Goal: Transaction & Acquisition: Purchase product/service

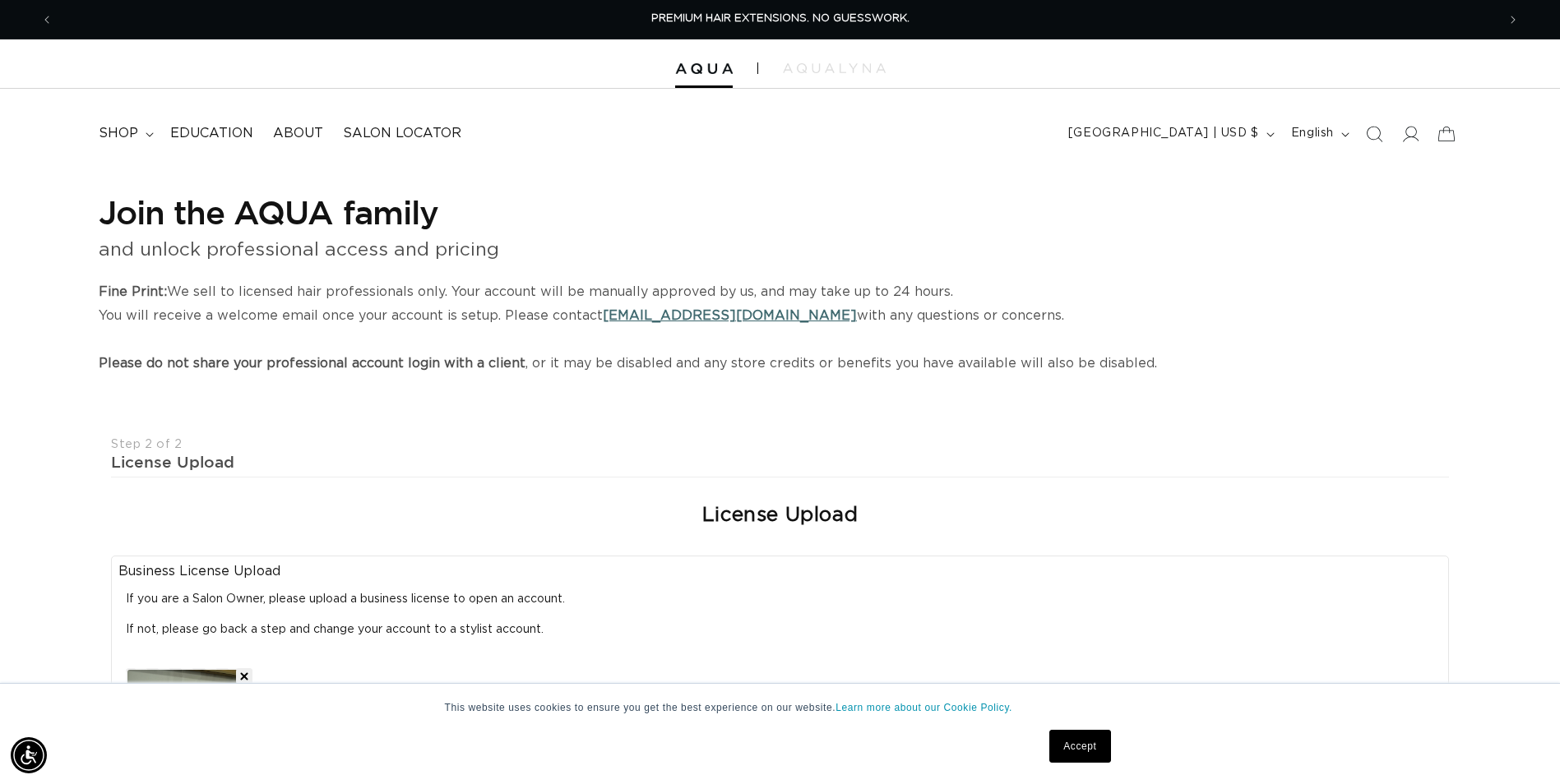
select select "6"
select select "11"
select select "2026"
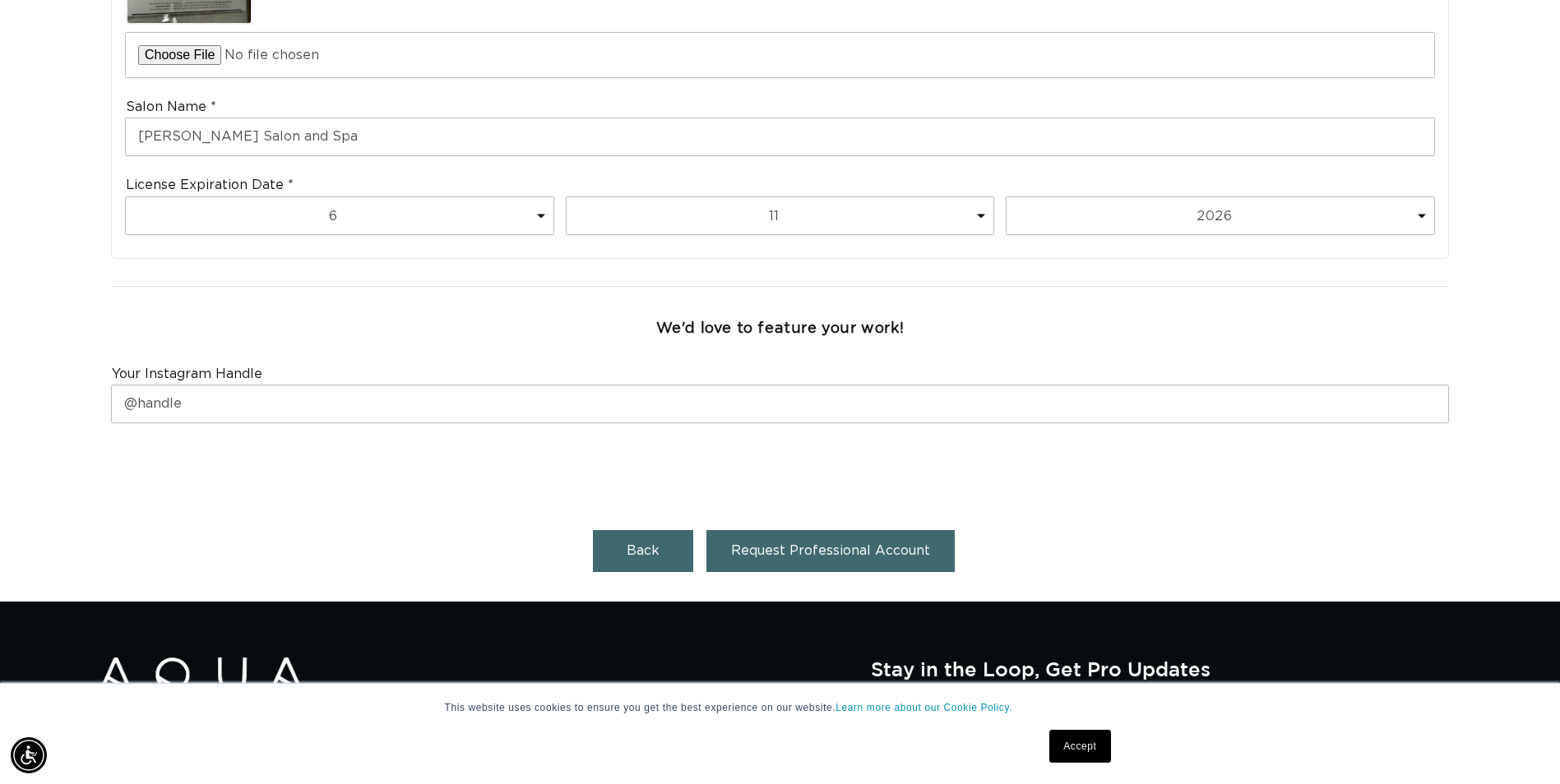
scroll to position [0, 1443]
click at [1044, 348] on div "We'd love to feature your work!" at bounding box center [780, 329] width 1351 height 50
click at [809, 553] on span "Request Professional Account" at bounding box center [831, 550] width 199 height 13
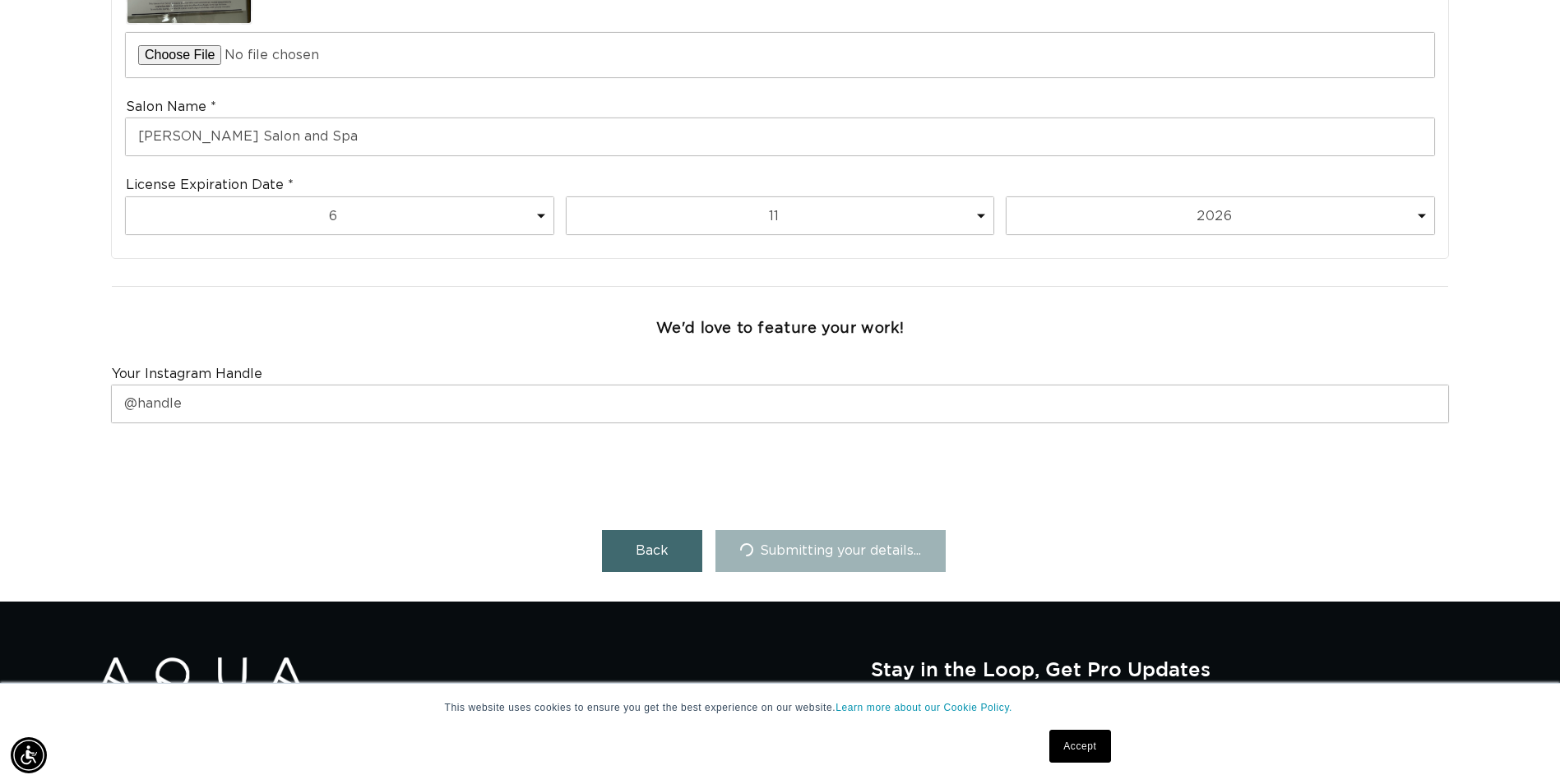
scroll to position [0, 0]
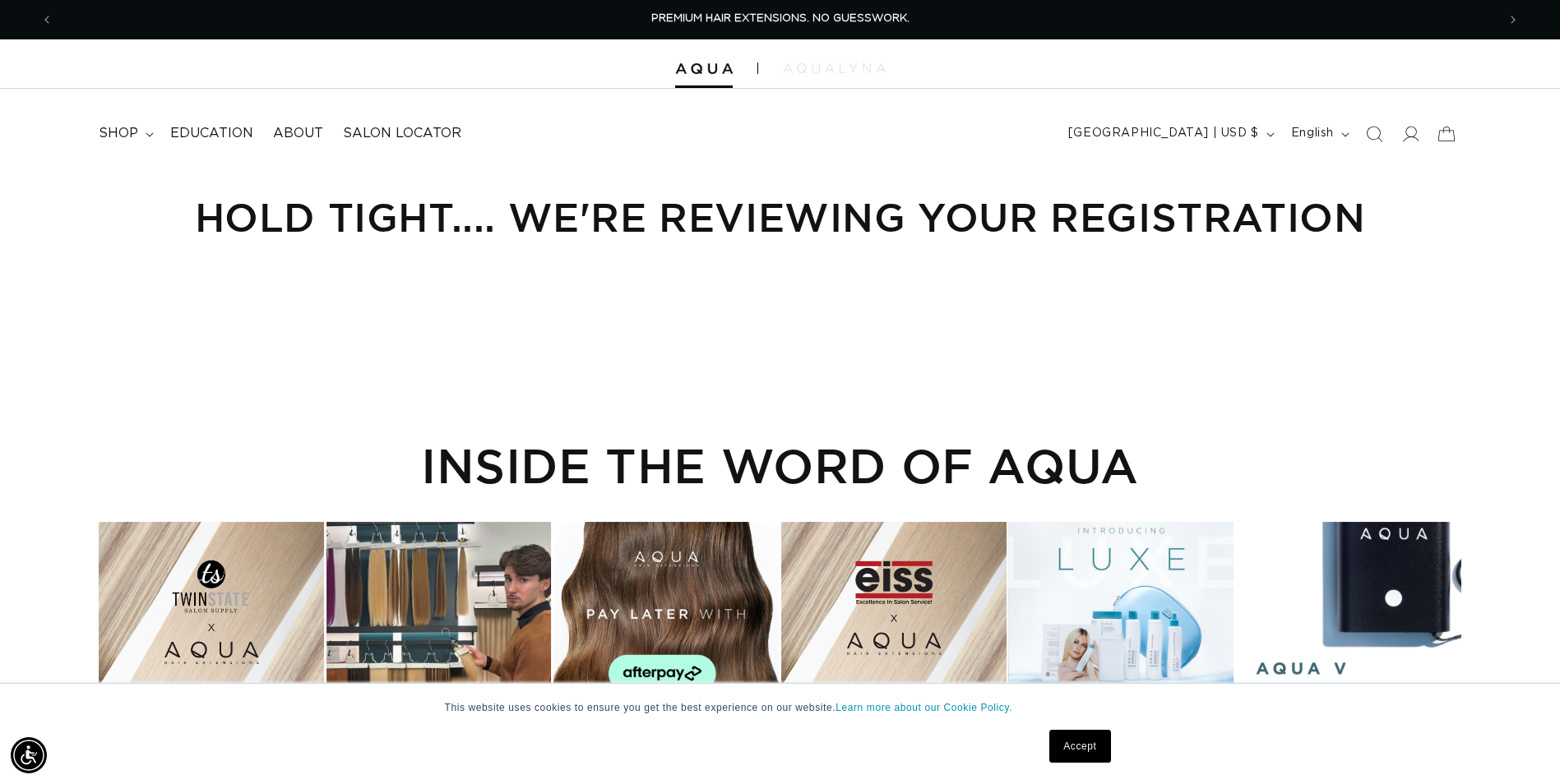
click at [841, 73] on img at bounding box center [834, 68] width 103 height 10
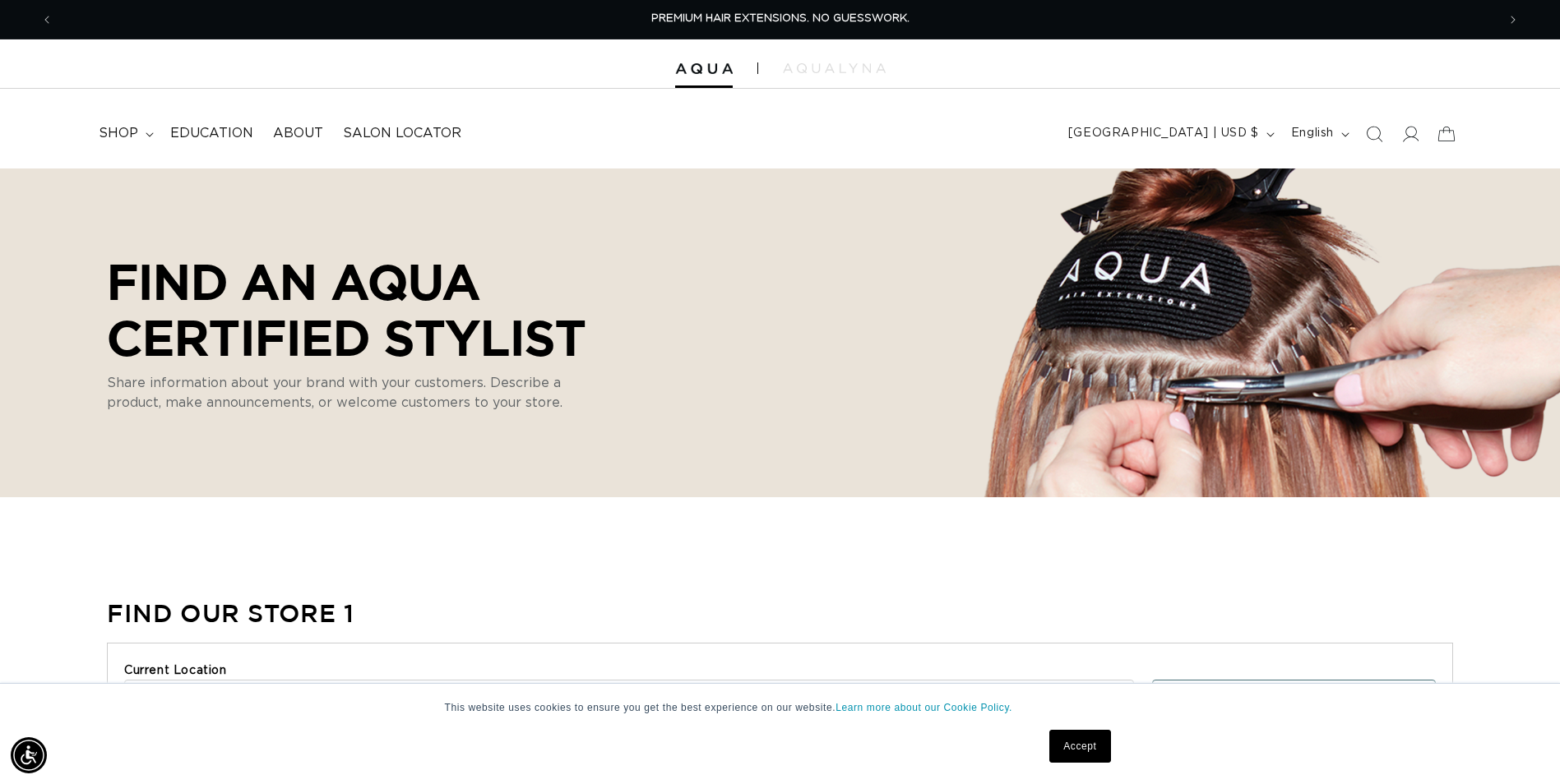
select select "m"
click at [145, 134] on icon at bounding box center [149, 135] width 8 height 5
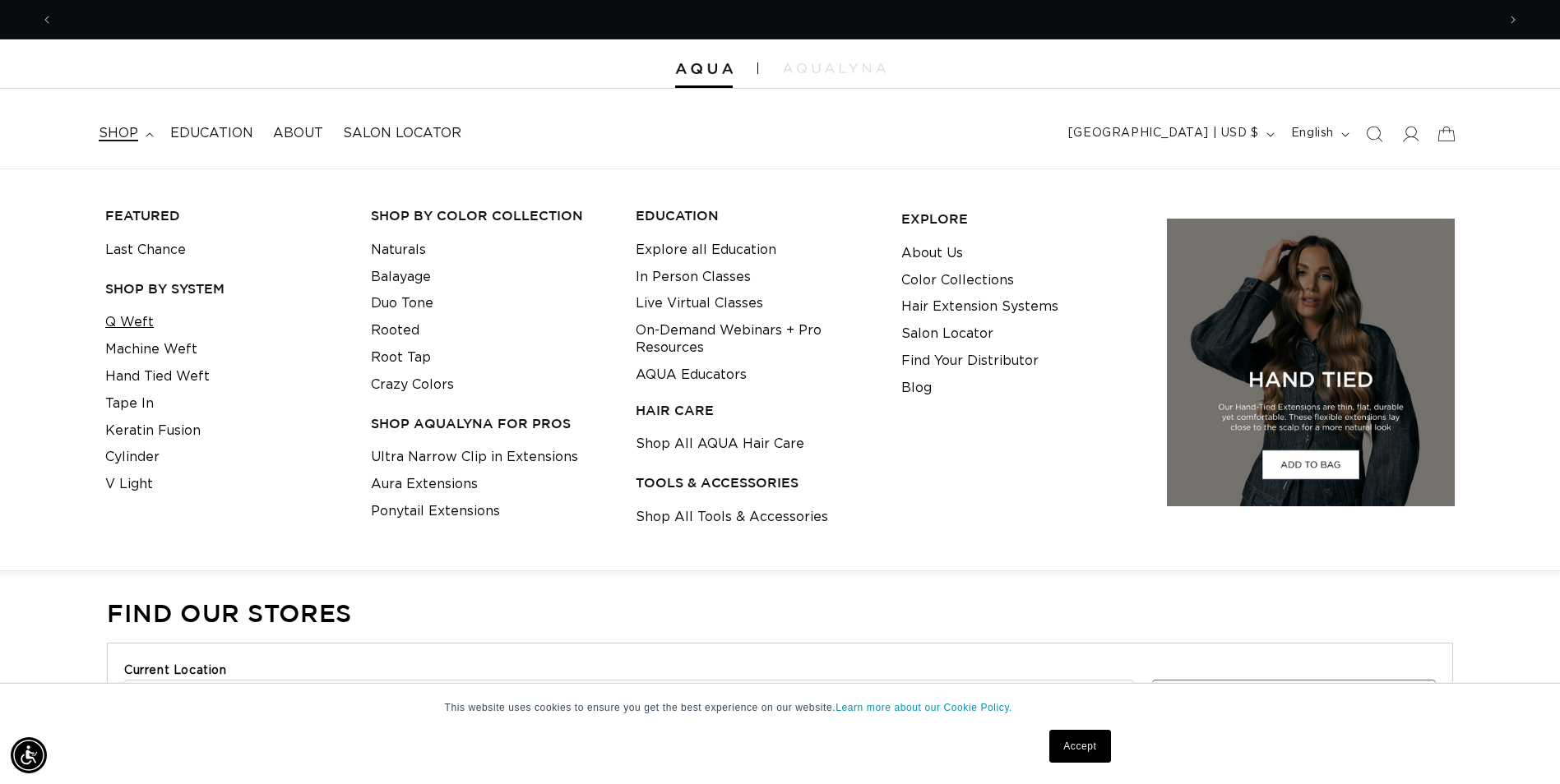
scroll to position [0, 2887]
click at [126, 319] on link "Q Weft" at bounding box center [129, 323] width 48 height 27
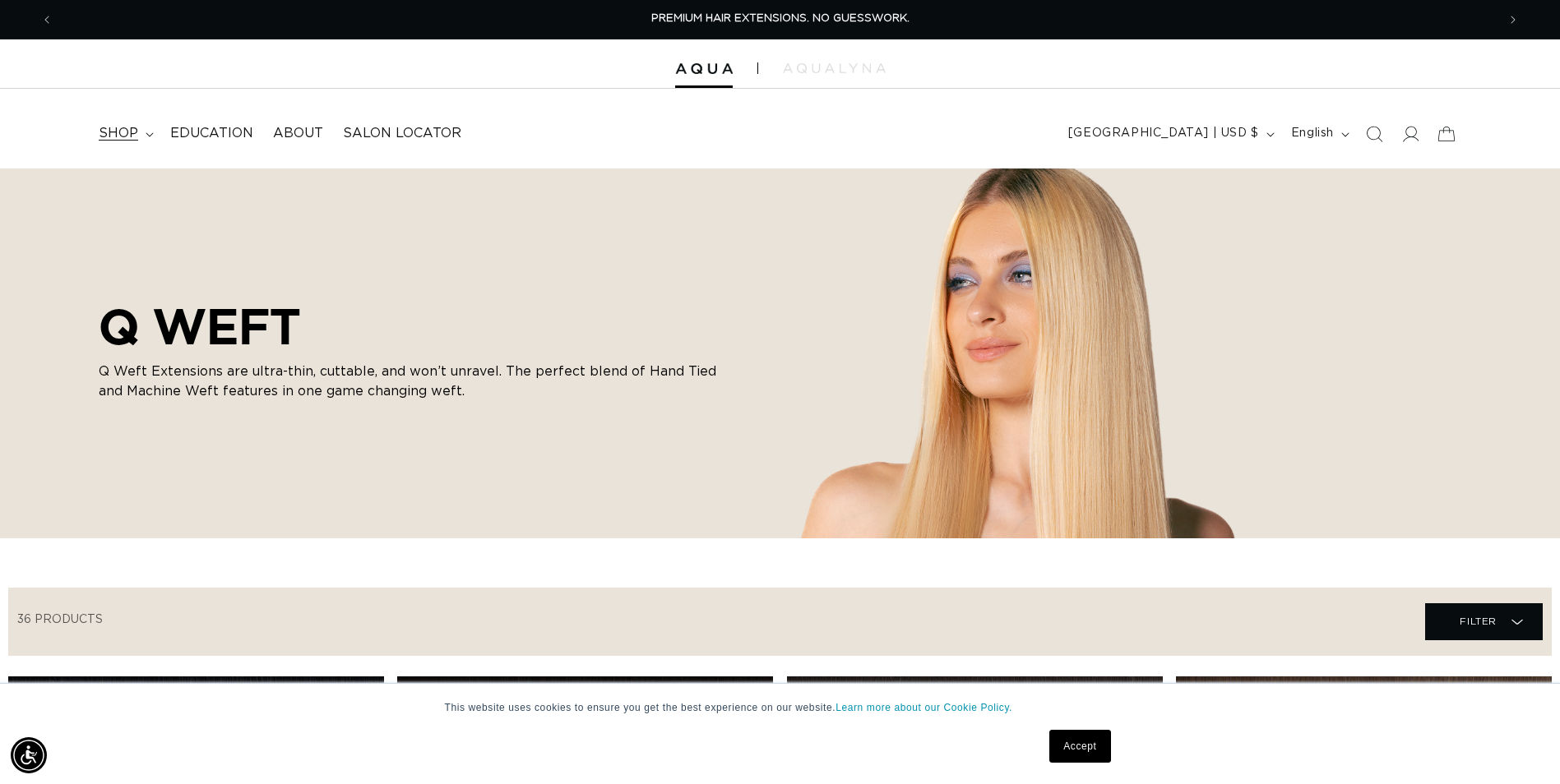
click at [137, 128] on summary "shop" at bounding box center [125, 133] width 72 height 37
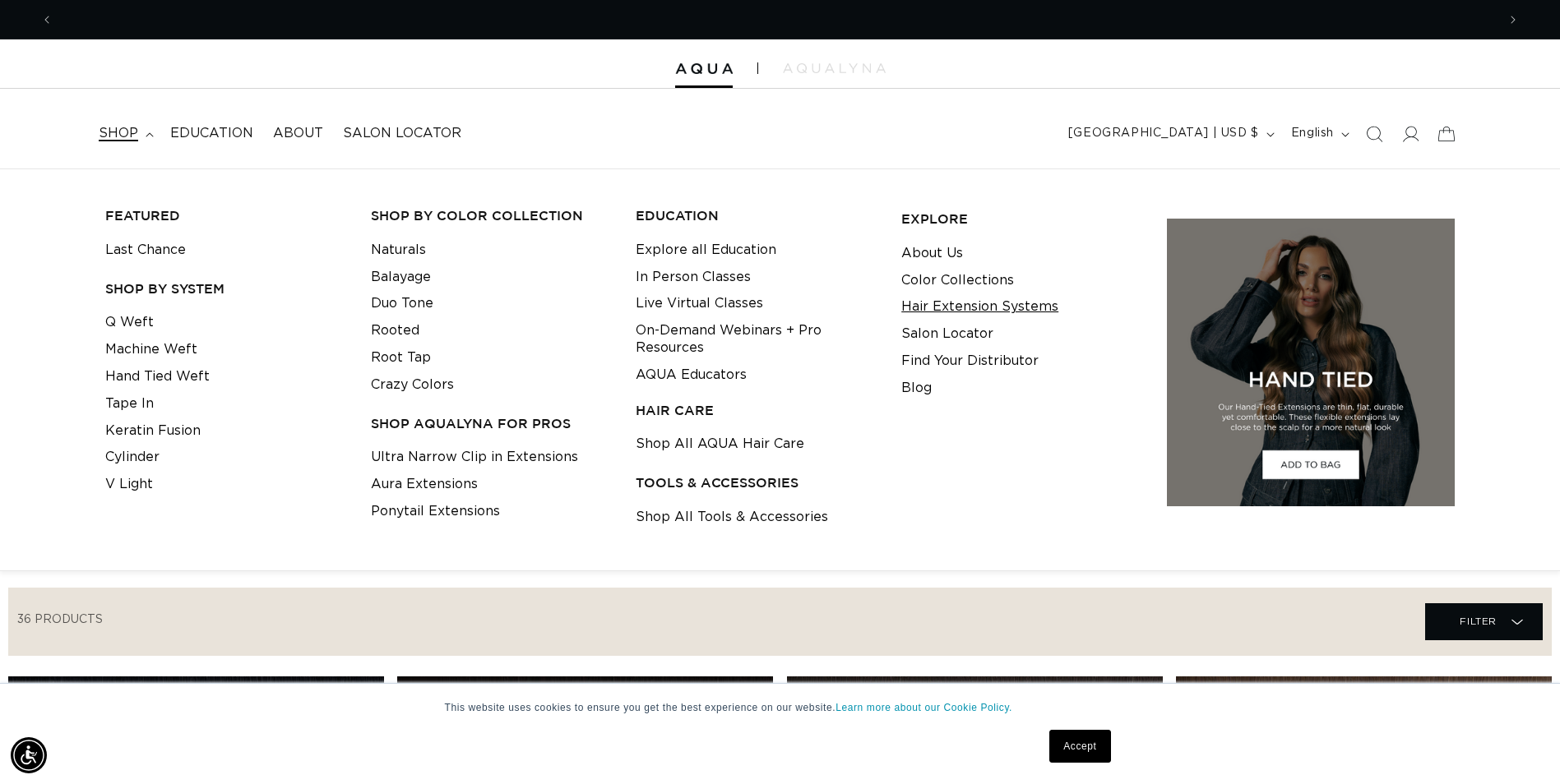
scroll to position [0, 2887]
click at [956, 313] on link "Hair Extension Systems" at bounding box center [979, 306] width 157 height 27
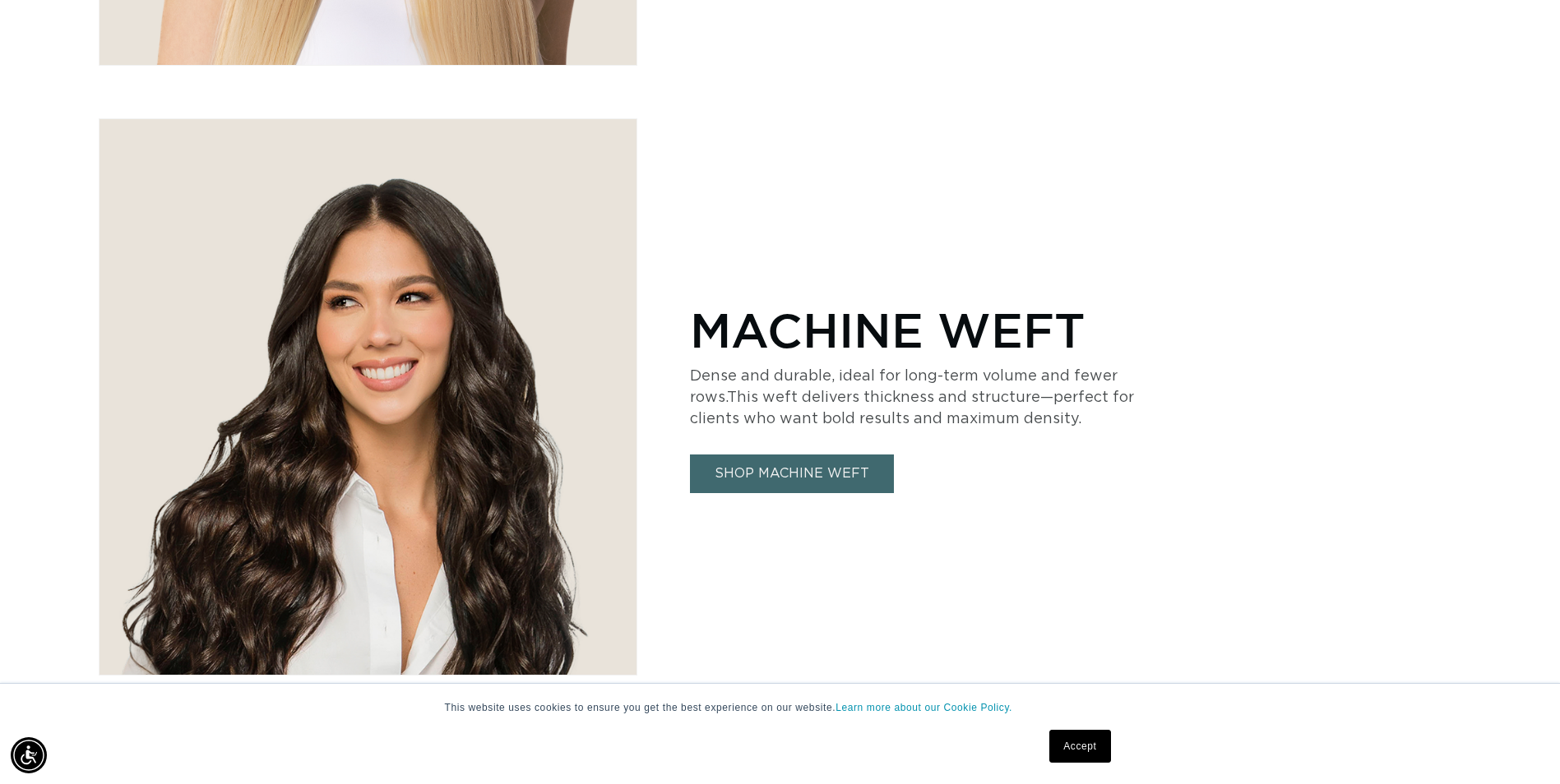
scroll to position [0, 2887]
click at [783, 470] on link "SHOP MACHINE WEFT" at bounding box center [792, 473] width 204 height 39
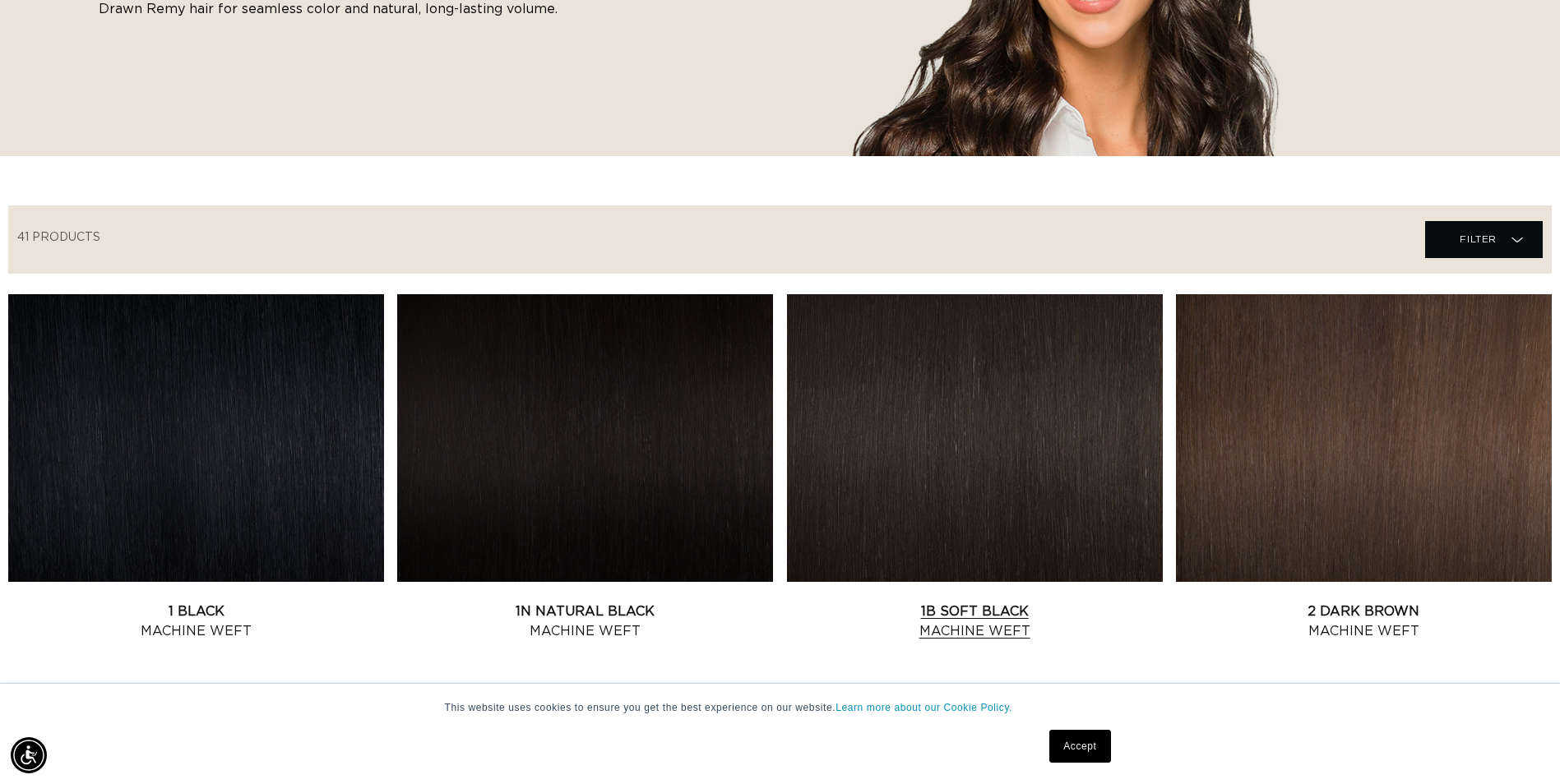
scroll to position [411, 0]
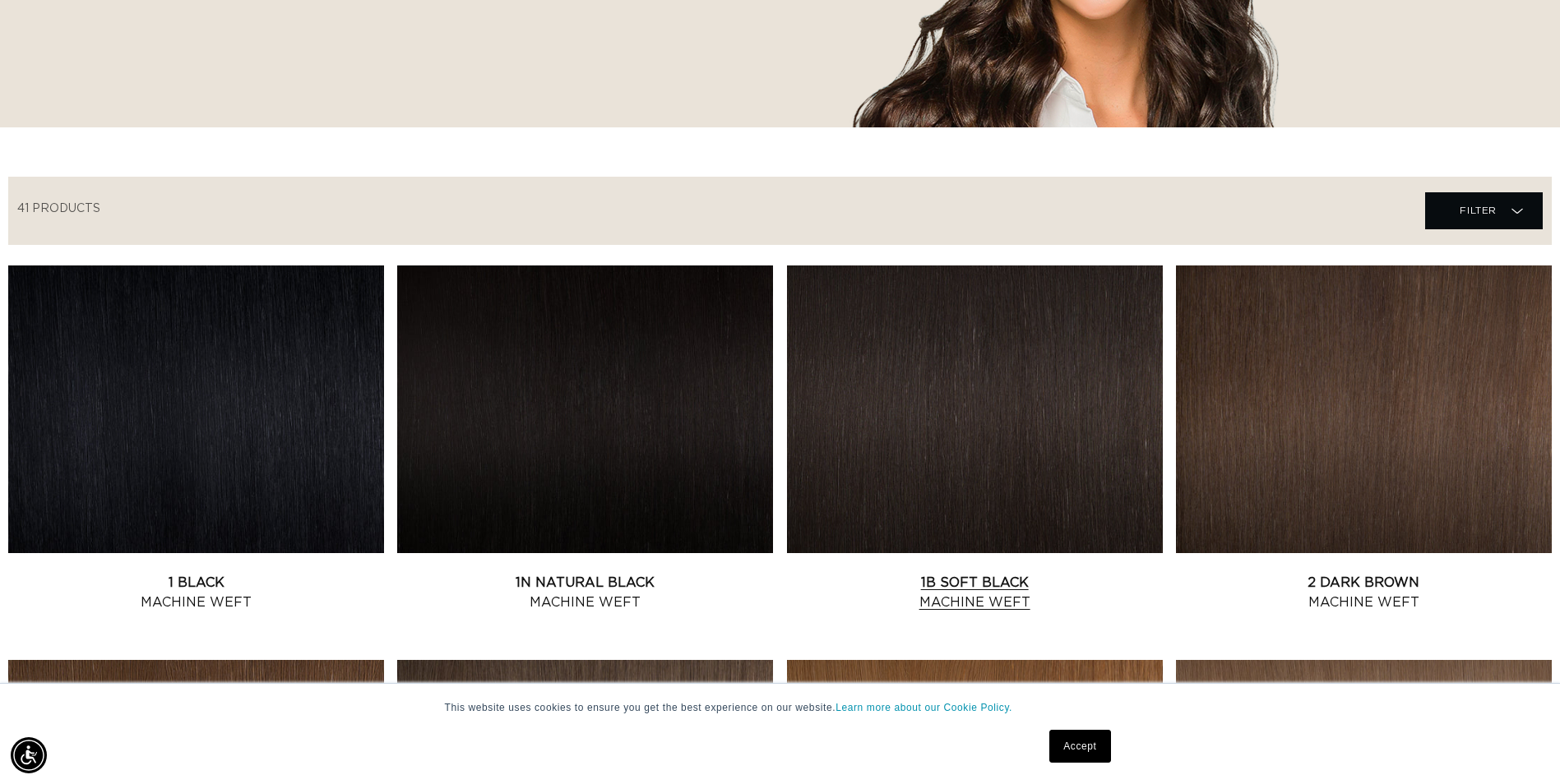
click at [980, 578] on link "1B Soft Black Machine Weft" at bounding box center [975, 592] width 376 height 39
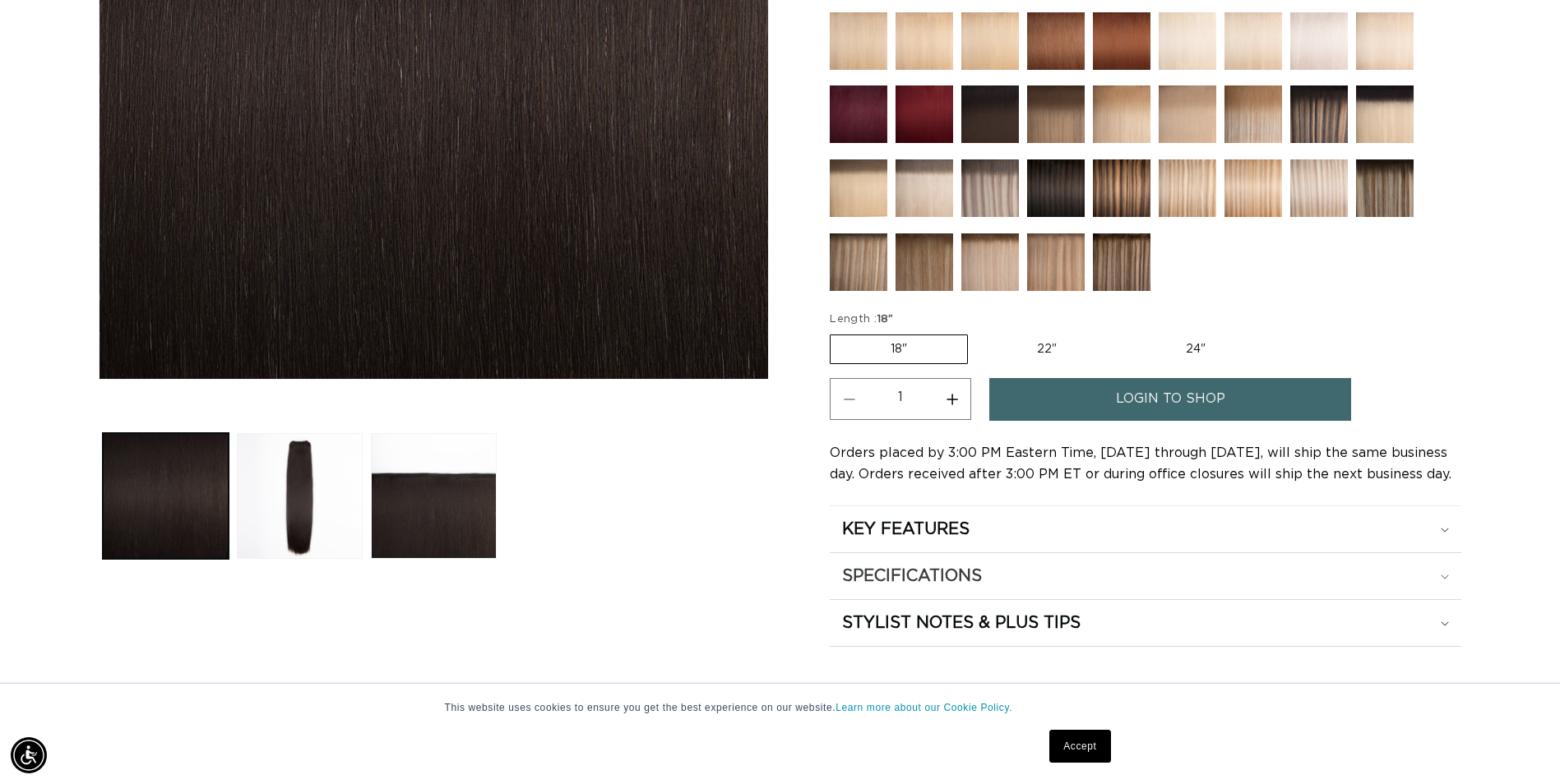
scroll to position [0, 1443]
click at [1098, 400] on link "login to shop" at bounding box center [1171, 399] width 362 height 42
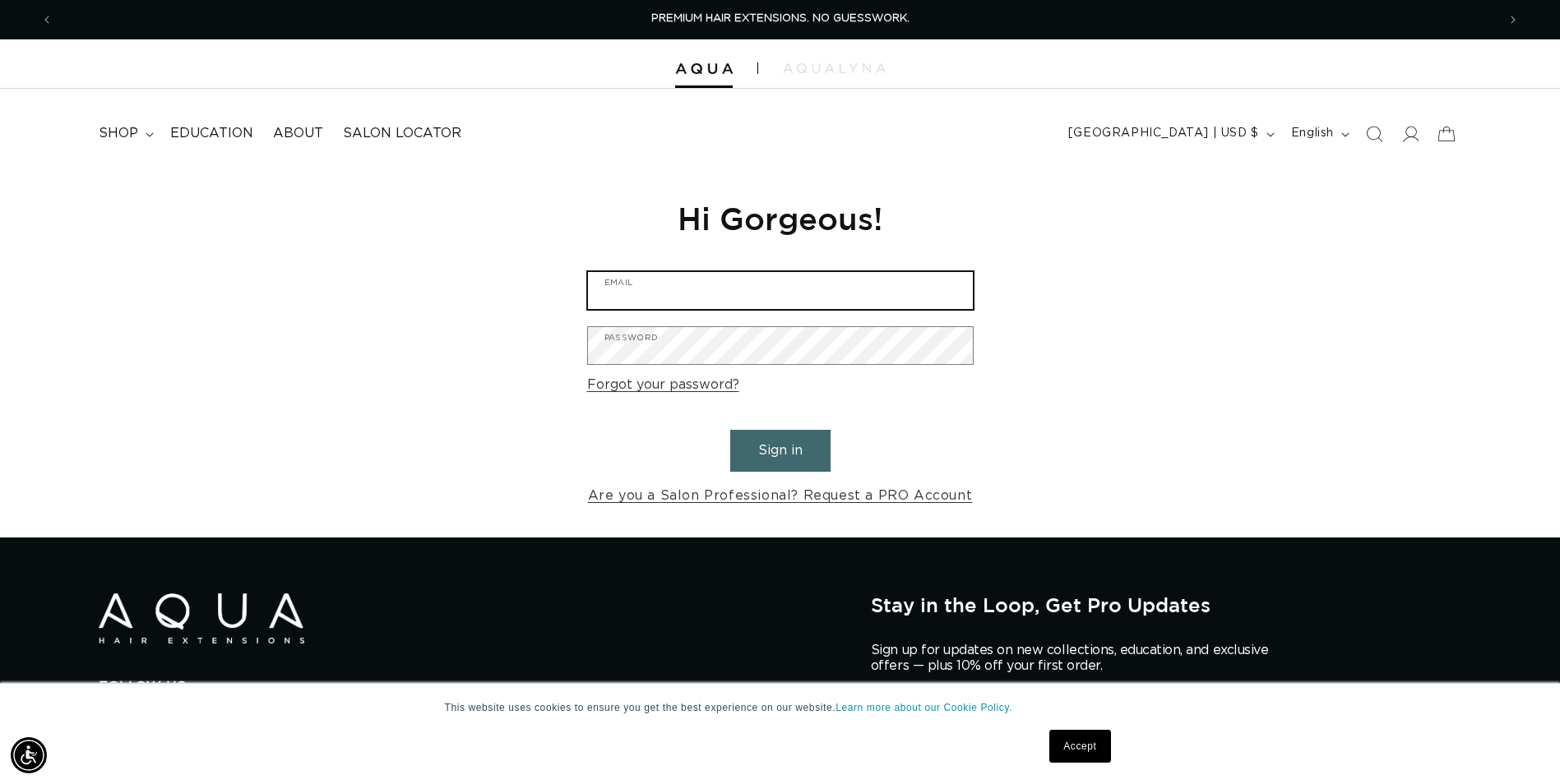
click at [877, 297] on input "Email" at bounding box center [780, 290] width 385 height 37
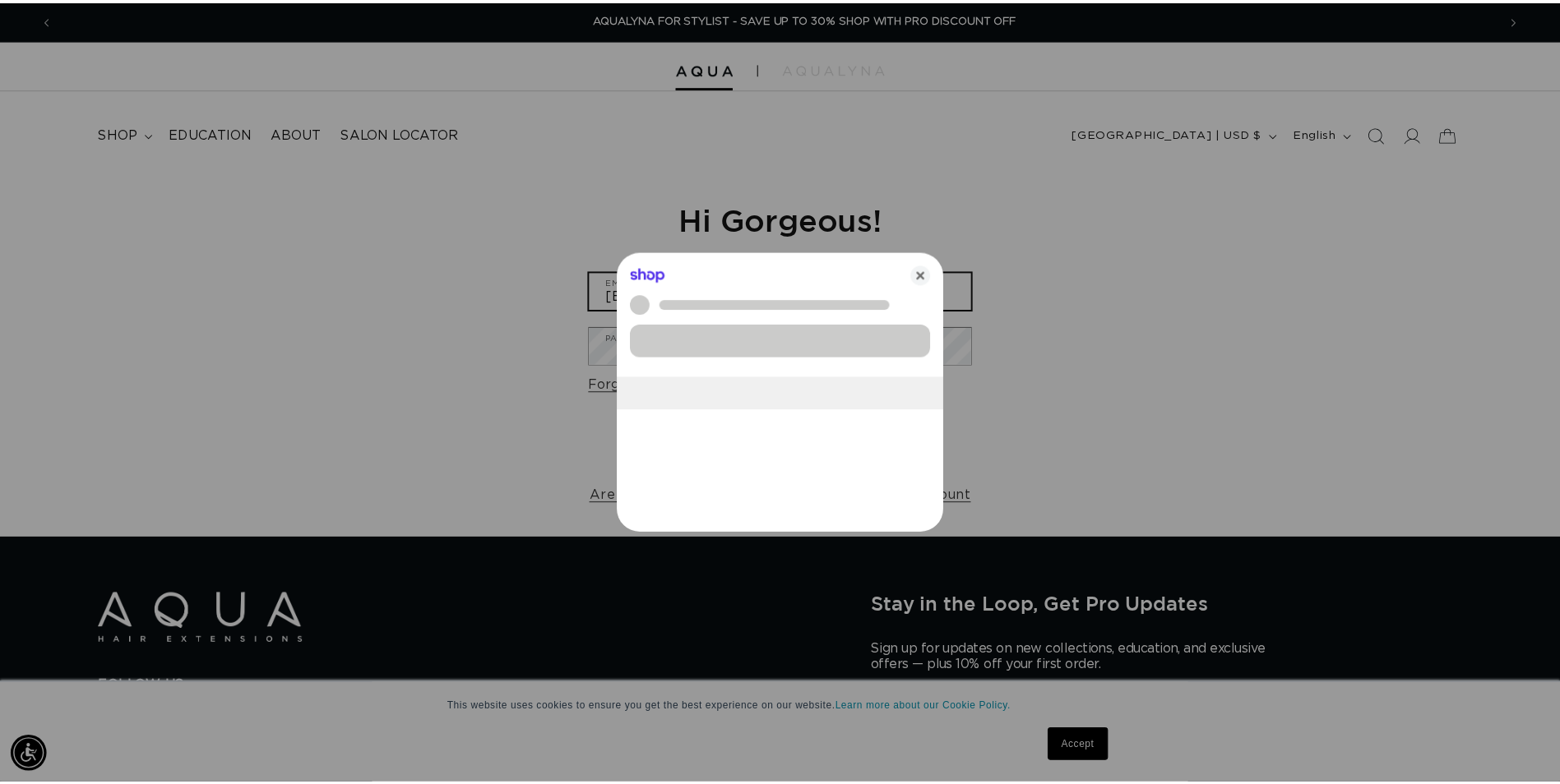
scroll to position [0, 2911]
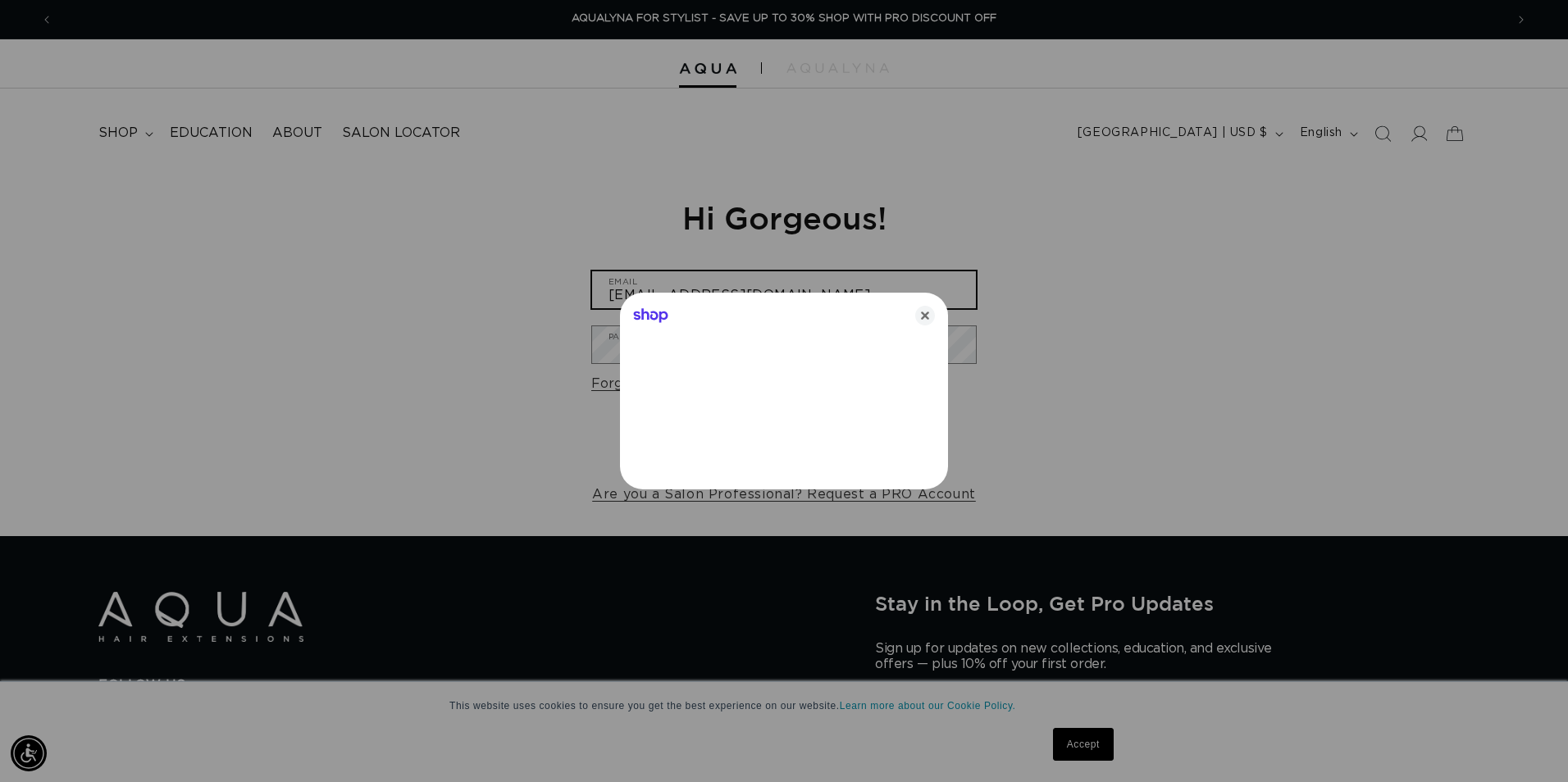
type input "[EMAIL_ADDRESS][DOMAIN_NAME]"
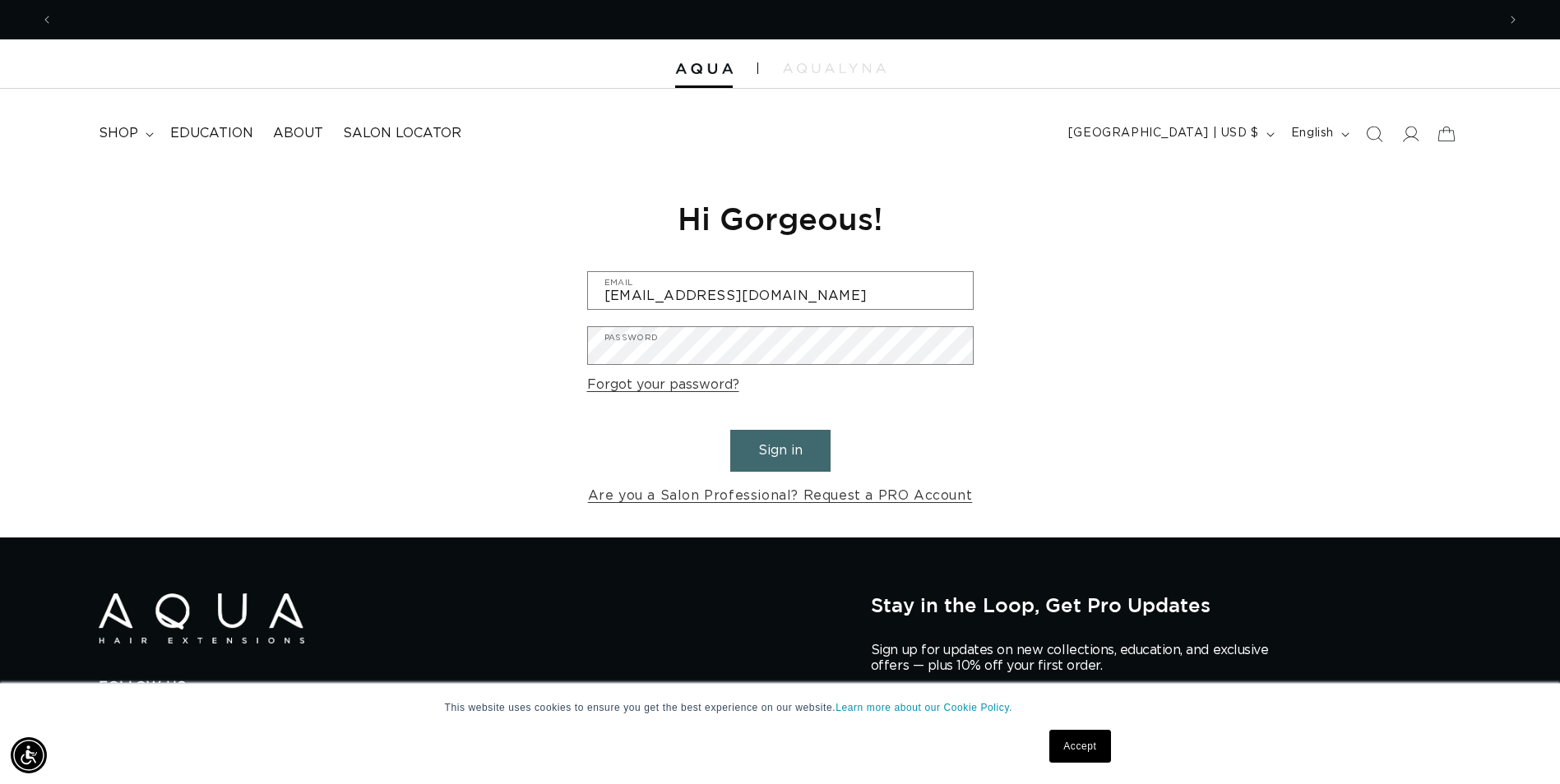
scroll to position [0, 1443]
